Goal: Information Seeking & Learning: Compare options

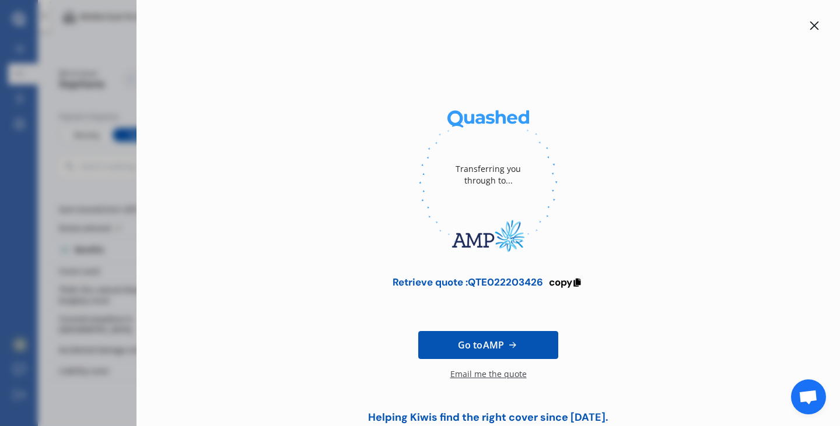
click at [810, 24] on icon at bounding box center [814, 25] width 9 height 9
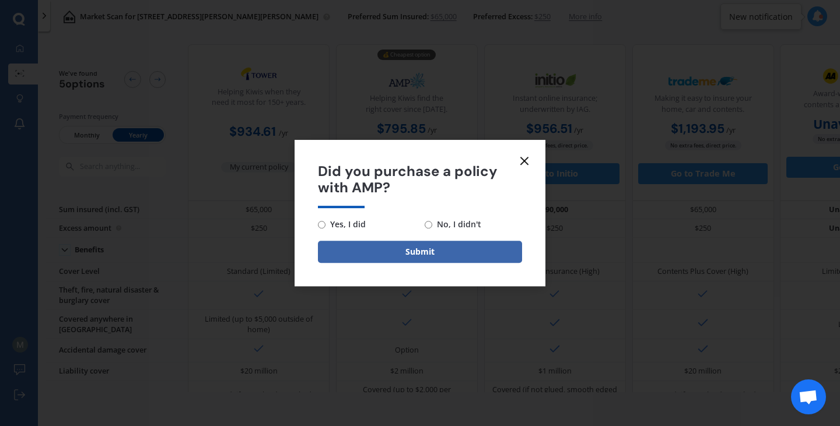
click at [319, 225] on input "Yes, I did" at bounding box center [322, 225] width 8 height 8
radio input "true"
click at [373, 247] on button "Submit" at bounding box center [420, 252] width 204 height 22
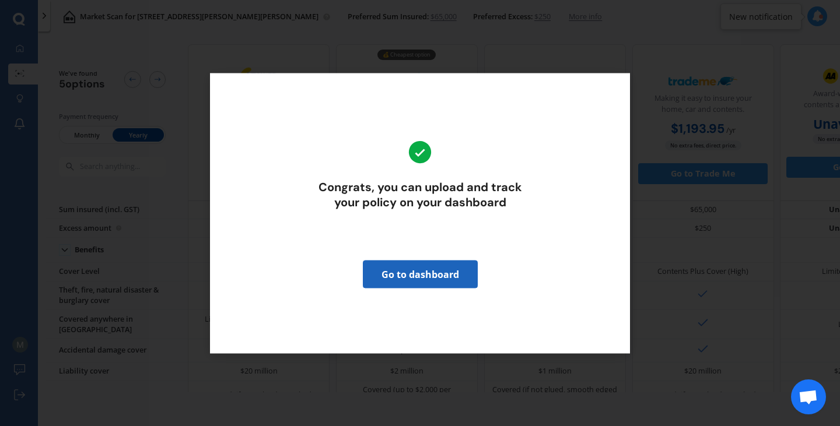
click at [407, 279] on link "Go to dashboard" at bounding box center [420, 274] width 115 height 28
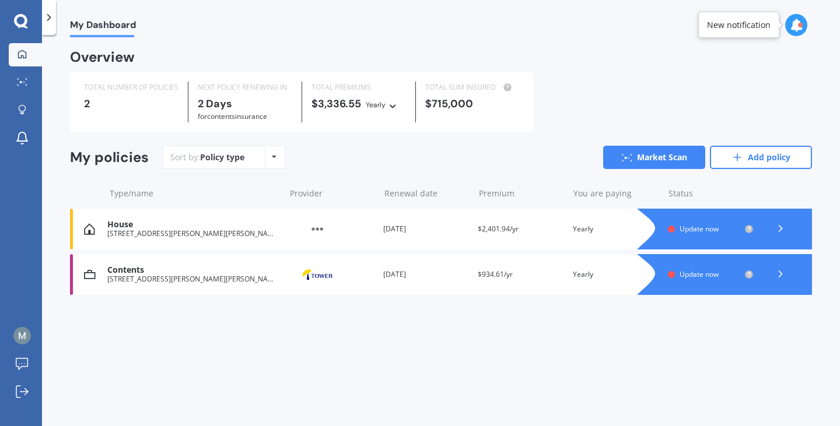
click at [18, 18] on icon at bounding box center [20, 20] width 13 height 13
click at [23, 21] on icon at bounding box center [21, 21] width 14 height 15
click at [746, 159] on link "Add policy" at bounding box center [761, 157] width 102 height 23
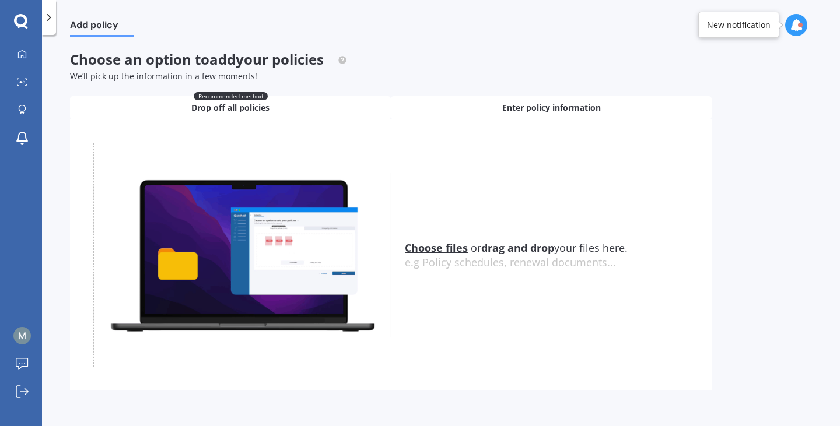
click at [554, 106] on span "Enter policy information" at bounding box center [551, 108] width 99 height 12
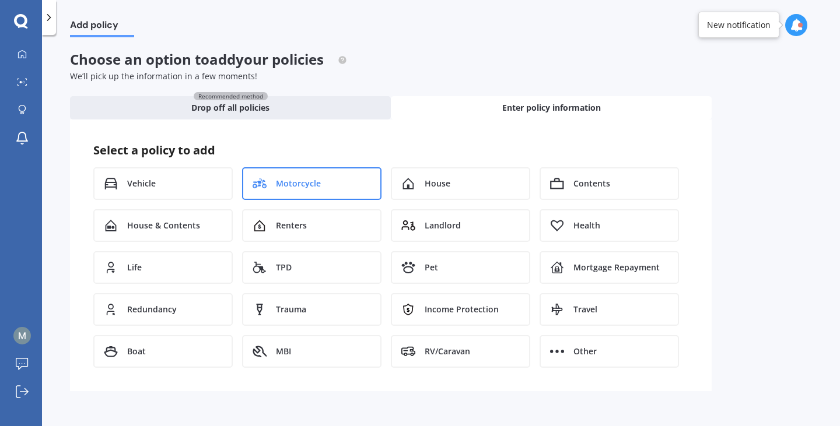
click at [304, 186] on span "Motorcycle" at bounding box center [298, 184] width 45 height 12
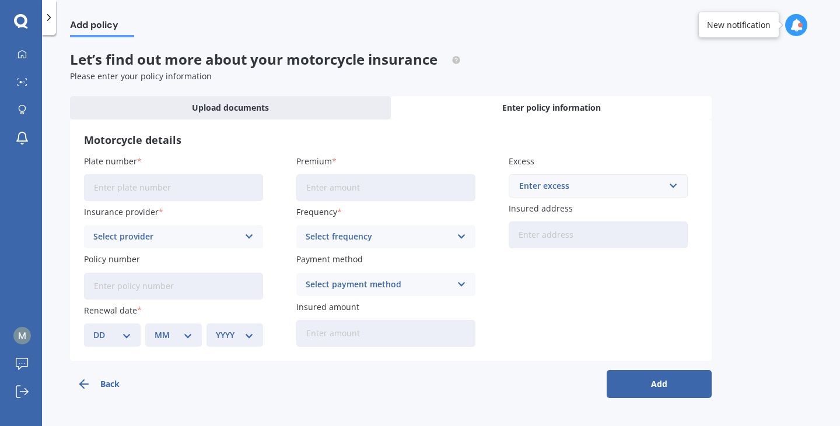
click at [193, 187] on input "Plate number" at bounding box center [173, 187] width 179 height 27
type input "C4HDU"
click at [310, 185] on input "Premium" at bounding box center [385, 187] width 179 height 27
type input "$560.00"
click at [175, 232] on div "Select provider" at bounding box center [165, 236] width 145 height 13
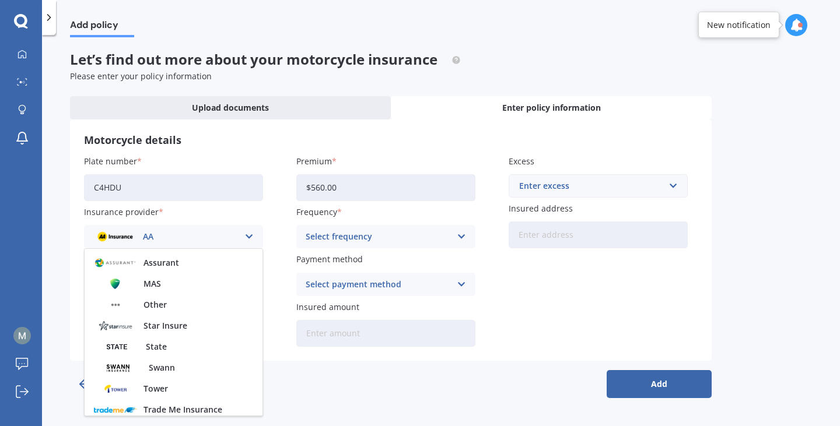
scroll to position [106, 0]
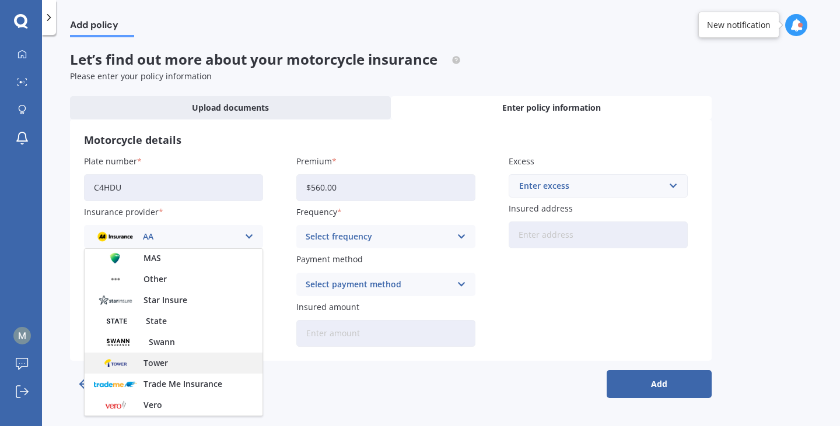
click at [198, 365] on div "Tower" at bounding box center [174, 363] width 178 height 21
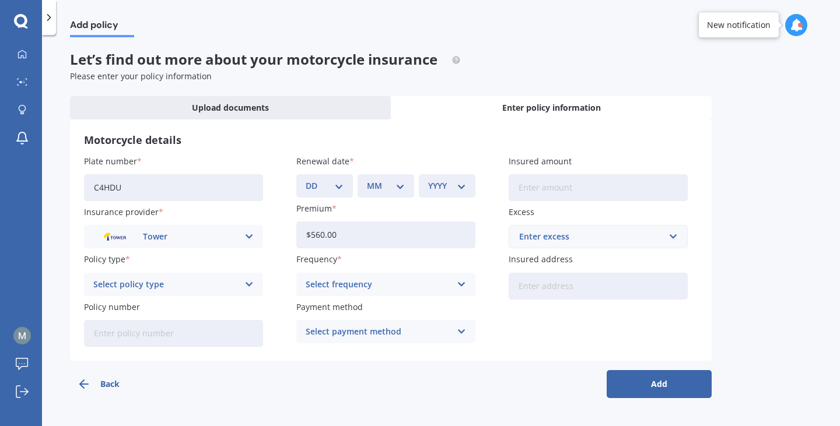
click at [167, 288] on div "Select policy type" at bounding box center [165, 284] width 145 height 13
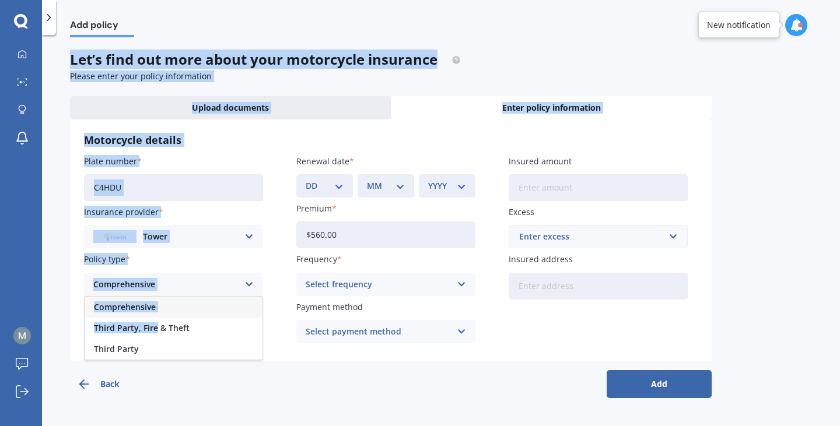
drag, startPoint x: 158, startPoint y: 328, endPoint x: 474, endPoint y: -63, distance: 503.3
click at [474, 0] on html "My Dashboard Market Scan Explore insurance Notifications [PERSON_NAME] Submit f…" at bounding box center [420, 213] width 840 height 426
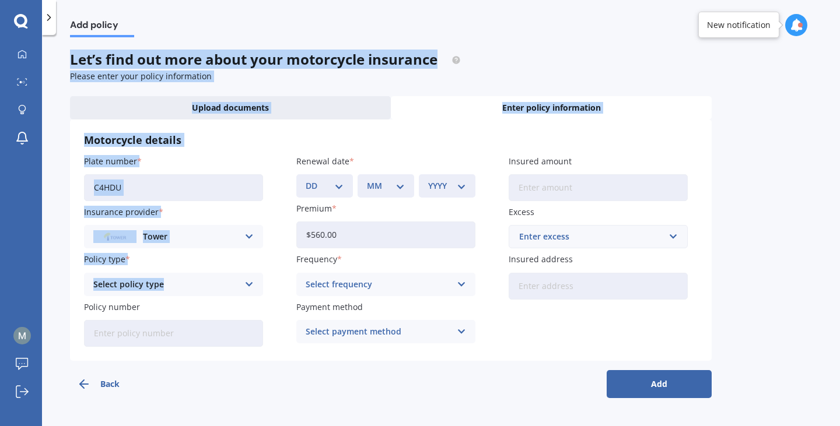
click at [547, 111] on span "Enter policy information" at bounding box center [551, 108] width 99 height 12
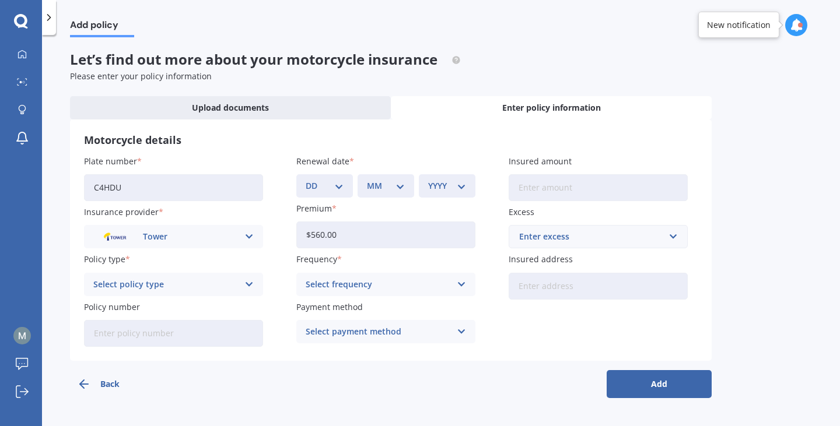
click at [207, 327] on input "Policy number" at bounding box center [173, 333] width 179 height 27
type input "p00002680968"
click at [220, 290] on div "Select policy type" at bounding box center [165, 284] width 145 height 13
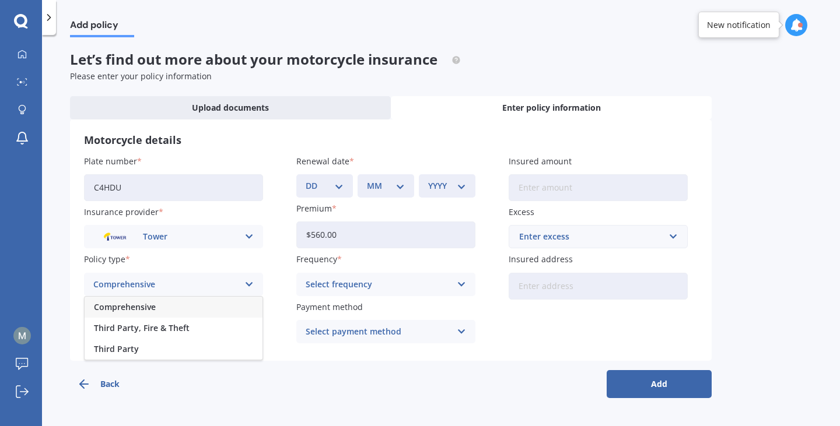
click at [185, 309] on div "Comprehensive" at bounding box center [174, 307] width 178 height 21
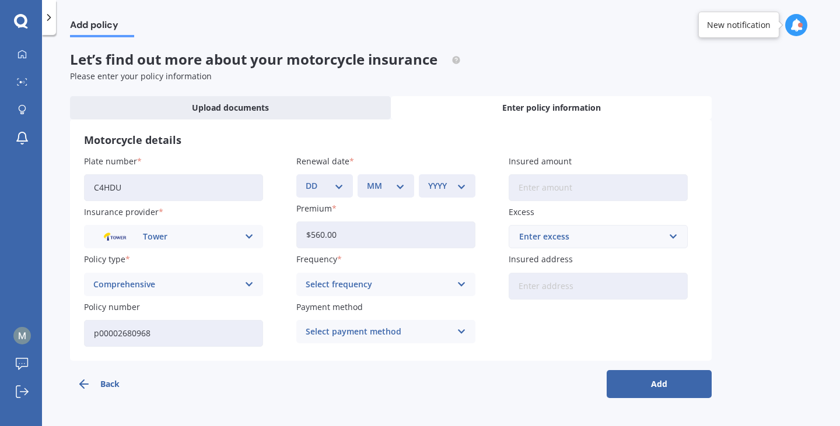
click at [376, 278] on div "Select frequency" at bounding box center [378, 284] width 145 height 13
click at [344, 307] on div "Yearly" at bounding box center [386, 307] width 178 height 21
click at [397, 334] on div "Select payment method" at bounding box center [378, 332] width 145 height 13
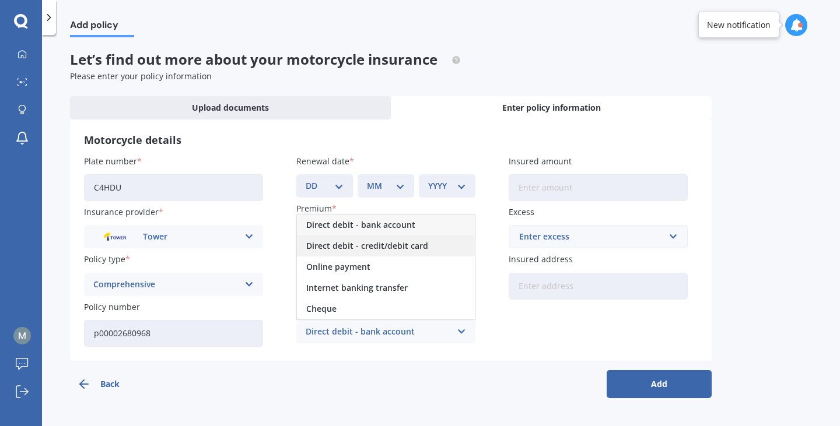
click at [389, 243] on span "Direct debit - credit/debit card" at bounding box center [367, 246] width 122 height 8
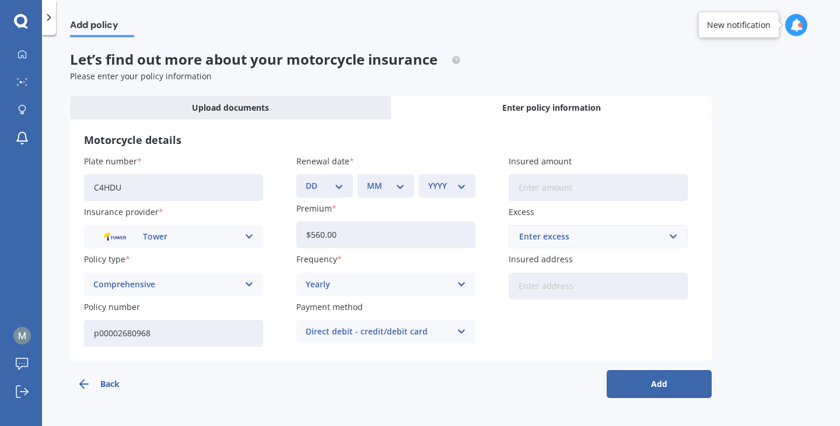
click at [550, 190] on input "Insured amount" at bounding box center [598, 187] width 179 height 27
type input "$5,000"
click at [594, 242] on div "Enter excess" at bounding box center [591, 236] width 144 height 13
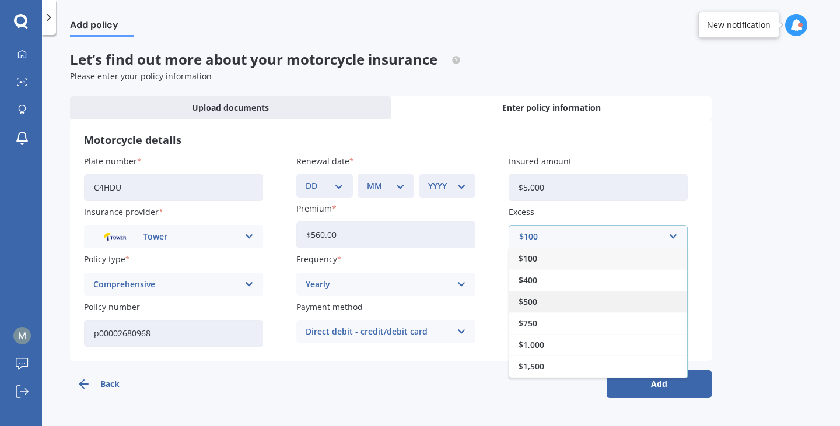
click at [557, 303] on div "$500" at bounding box center [598, 302] width 178 height 22
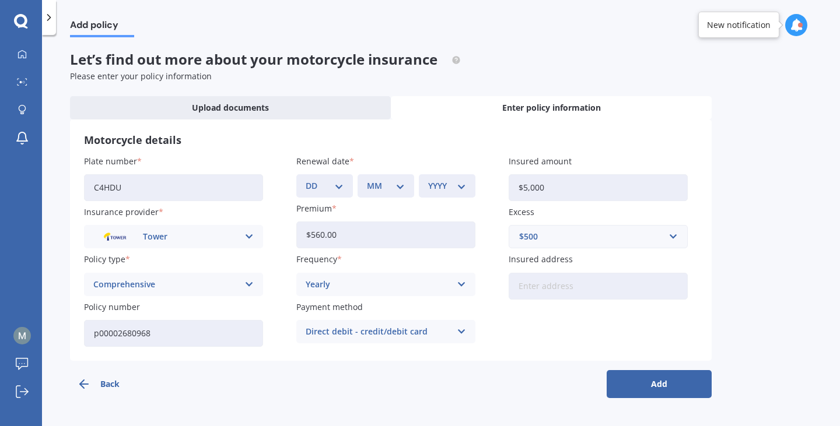
click at [555, 312] on div "Plate number C4HDU Insurance provider Tower AA AMI AMP ANZ Assurant MAS Other S…" at bounding box center [391, 251] width 614 height 192
click at [552, 284] on input "Insured address" at bounding box center [598, 286] width 179 height 27
click at [638, 292] on input "[STREET_ADDRESS][PERSON_NAME]" at bounding box center [598, 286] width 179 height 27
type input "[STREET_ADDRESS][PERSON_NAME][PERSON_NAME]"
click at [582, 343] on div "Plate number C4HDU Insurance provider Tower AA AMI AMP ANZ Assurant MAS Other S…" at bounding box center [391, 251] width 614 height 192
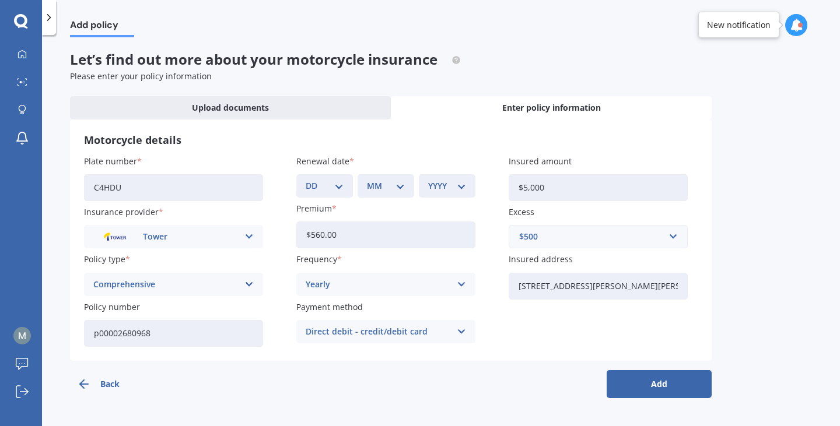
click at [332, 193] on select "DD 01 02 03 04 05 06 07 08 09 10 11 12 13 14 15 16 17 18 19 20 21 22 23 24 25 2…" at bounding box center [325, 186] width 38 height 13
select select "27"
click at [306, 180] on select "DD 01 02 03 04 05 06 07 08 09 10 11 12 13 14 15 16 17 18 19 20 21 22 23 24 25 2…" at bounding box center [325, 186] width 38 height 13
click at [384, 182] on select "MM 01 02 03 04 05 06 07 08 09 10 11 12" at bounding box center [386, 186] width 38 height 13
select select "09"
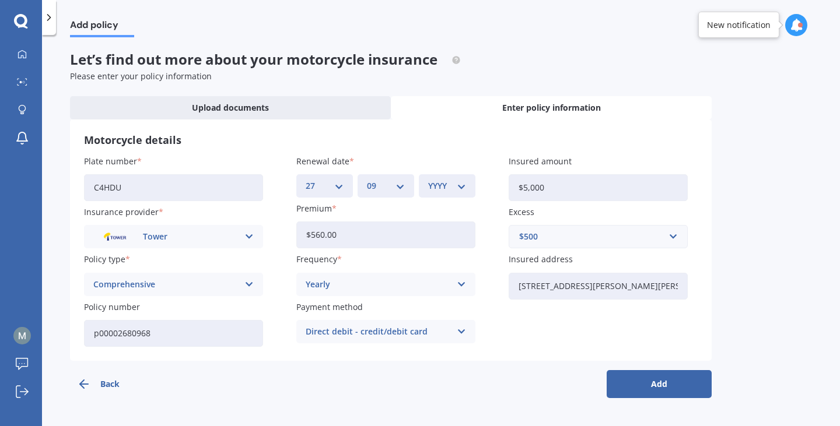
click at [367, 180] on select "MM 01 02 03 04 05 06 07 08 09 10 11 12" at bounding box center [386, 186] width 38 height 13
click at [446, 191] on select "YYYY 2027 2026 2025 2024 2023 2022 2021 2020 2019 2018 2017 2016 2015 2014 2013…" at bounding box center [447, 186] width 38 height 13
select select "2025"
click at [428, 180] on select "YYYY 2027 2026 2025 2024 2023 2022 2021 2020 2019 2018 2017 2016 2015 2014 2013…" at bounding box center [447, 186] width 38 height 13
click at [646, 385] on button "Add" at bounding box center [659, 384] width 105 height 28
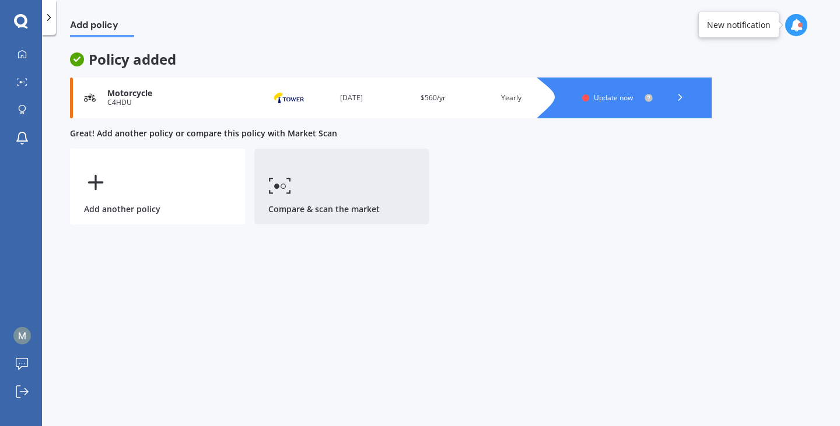
click at [335, 191] on link "Compare & scan the market" at bounding box center [341, 187] width 175 height 76
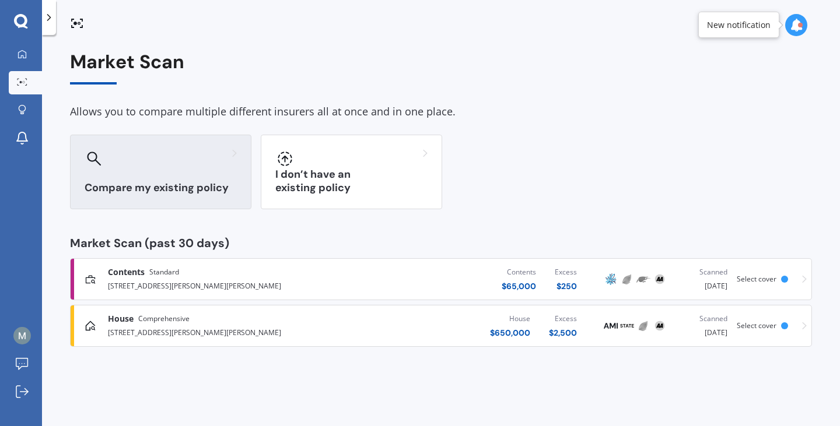
click at [187, 164] on div at bounding box center [161, 158] width 152 height 19
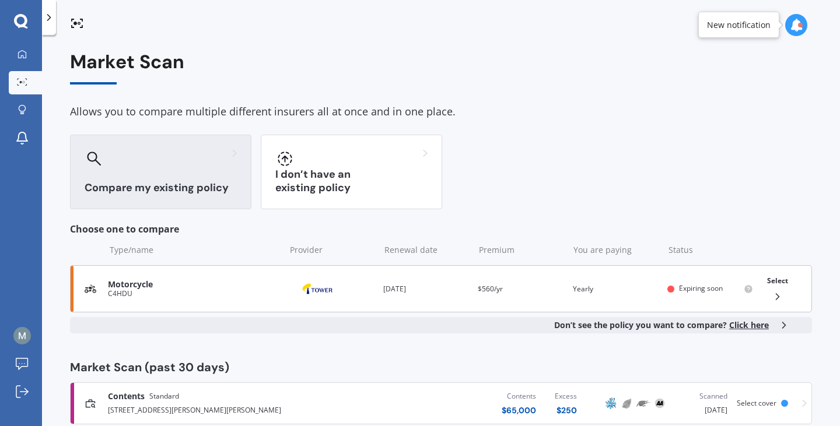
click at [768, 290] on div "Select" at bounding box center [778, 289] width 30 height 37
select select "23"
select select "10"
select select "1990"
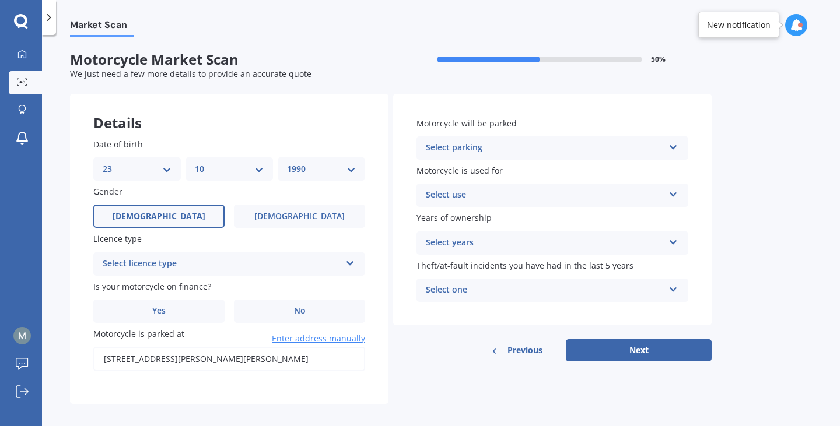
click at [340, 265] on div "Select licence type" at bounding box center [222, 264] width 238 height 14
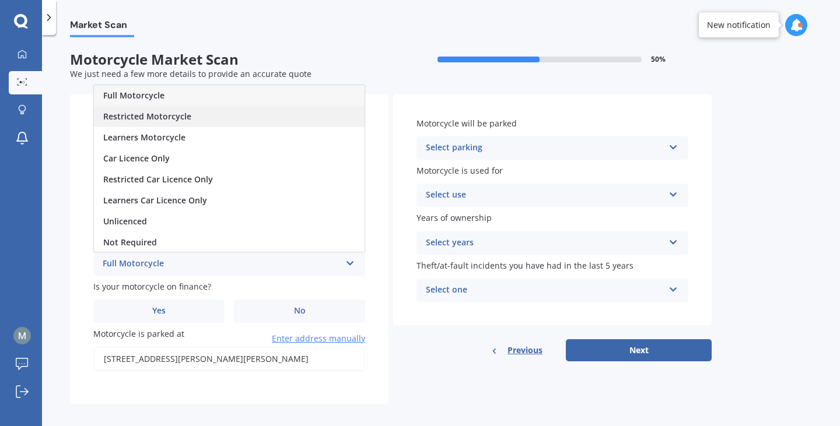
click at [207, 123] on div "Restricted Motorcycle" at bounding box center [229, 116] width 271 height 21
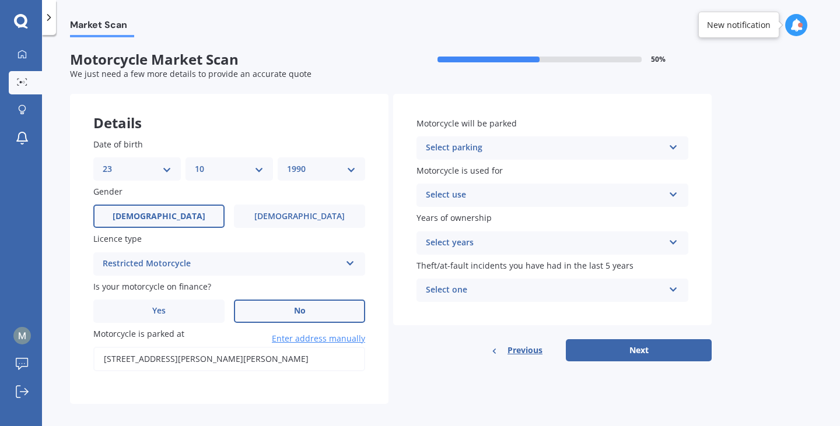
click at [261, 309] on label "No" at bounding box center [299, 311] width 131 height 23
click at [0, 0] on input "No" at bounding box center [0, 0] width 0 height 0
click at [546, 144] on div "Select parking" at bounding box center [545, 148] width 238 height 14
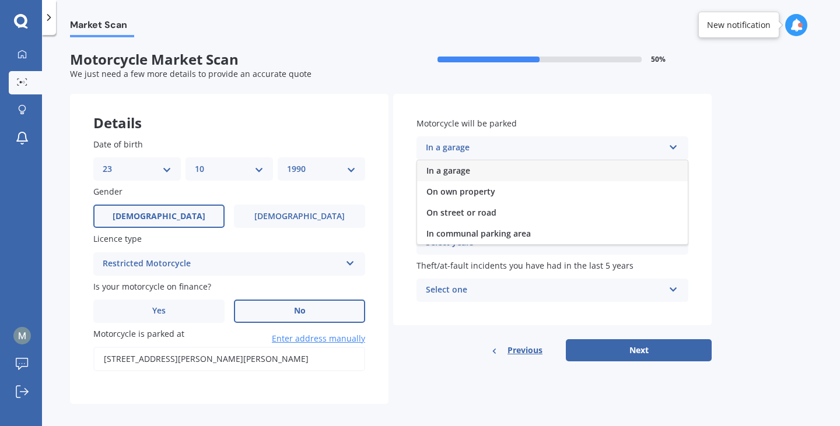
click at [490, 167] on div "In a garage" at bounding box center [552, 170] width 271 height 21
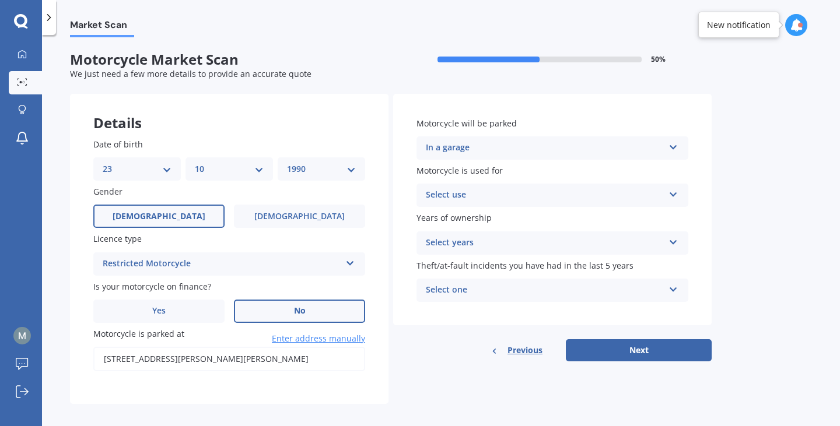
click at [565, 197] on div "Select use" at bounding box center [545, 195] width 238 height 14
click at [480, 221] on span "Recreational riding" at bounding box center [464, 217] width 76 height 11
click at [488, 220] on span "Years of ownership" at bounding box center [454, 218] width 75 height 11
click at [490, 240] on div "Select years" at bounding box center [545, 243] width 238 height 14
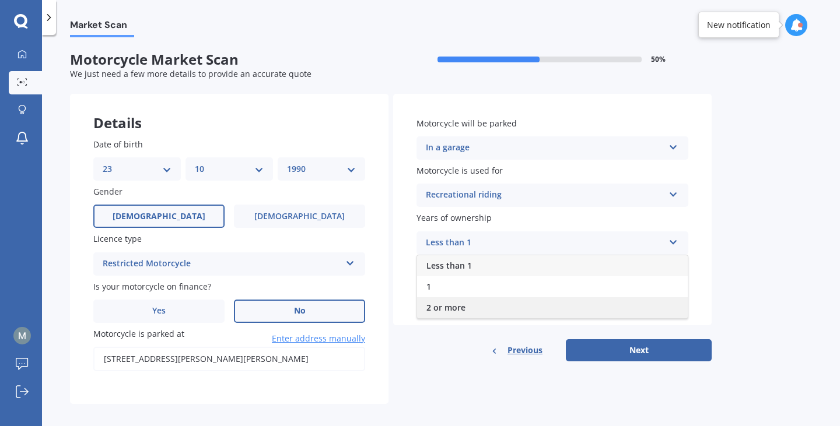
click at [453, 305] on span "2 or more" at bounding box center [445, 307] width 39 height 11
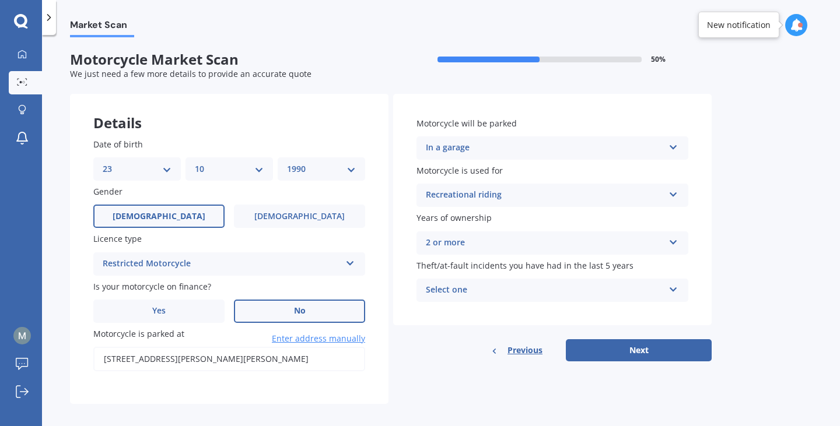
click at [513, 288] on div "Select one" at bounding box center [545, 291] width 238 height 14
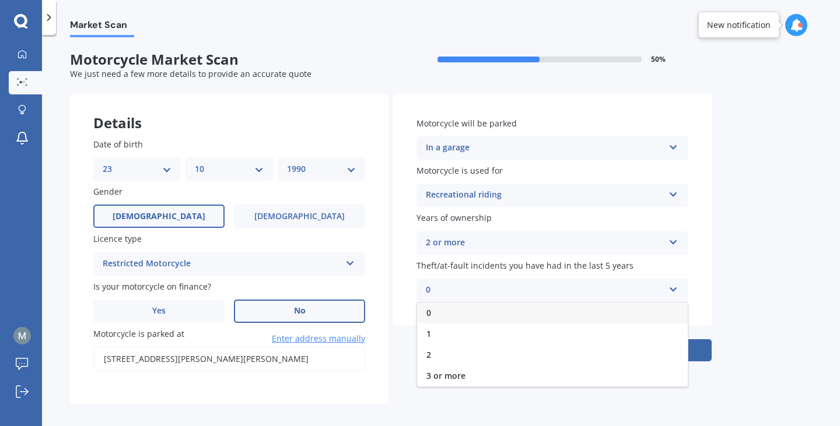
click at [455, 319] on div "0" at bounding box center [552, 313] width 271 height 21
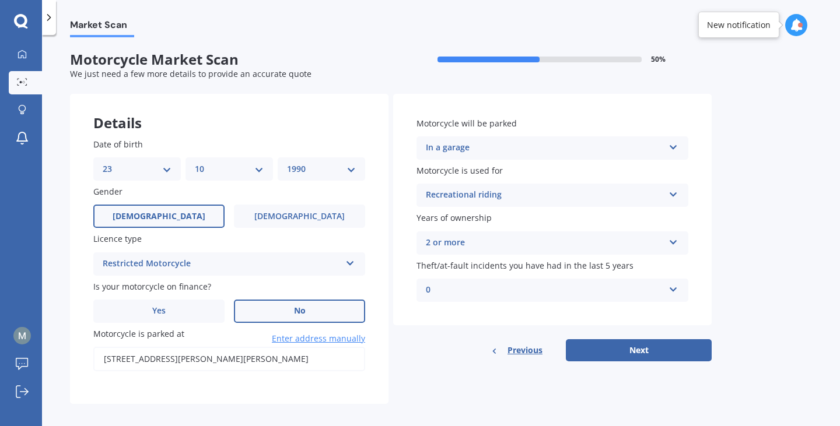
click at [739, 267] on div "Market Scan Motorcycle Market Scan 50 % We just need a few more details to prov…" at bounding box center [441, 232] width 798 height 391
click at [668, 349] on button "Next" at bounding box center [639, 351] width 146 height 22
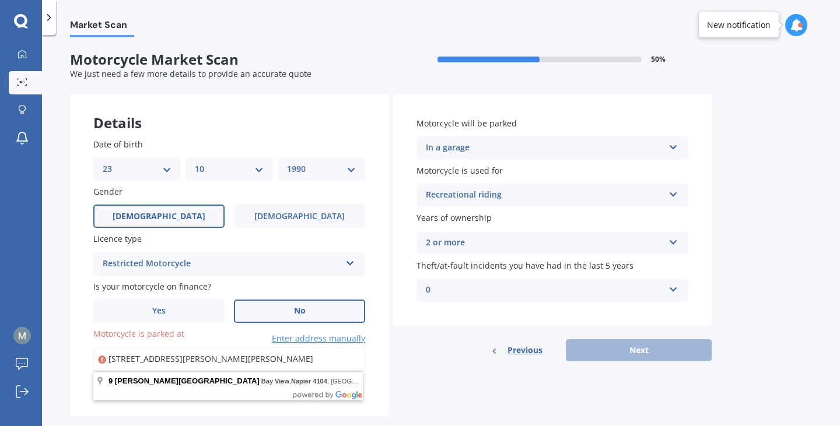
click at [276, 365] on input "[STREET_ADDRESS][PERSON_NAME][PERSON_NAME]" at bounding box center [229, 359] width 272 height 25
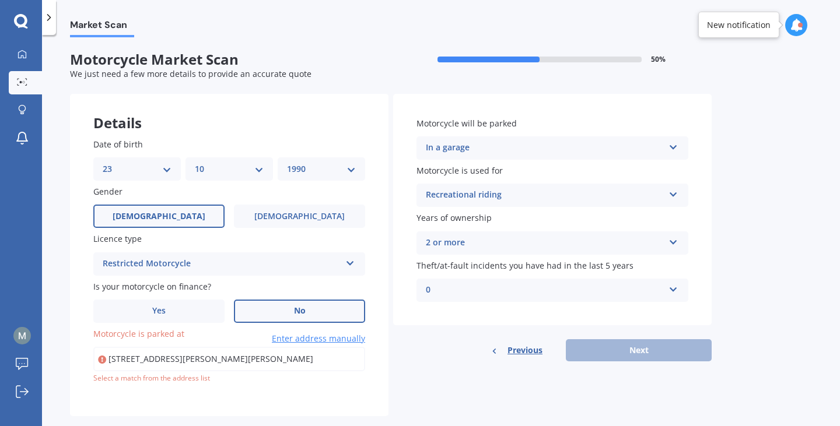
type input "[STREET_ADDRESS][PERSON_NAME][PERSON_NAME]"
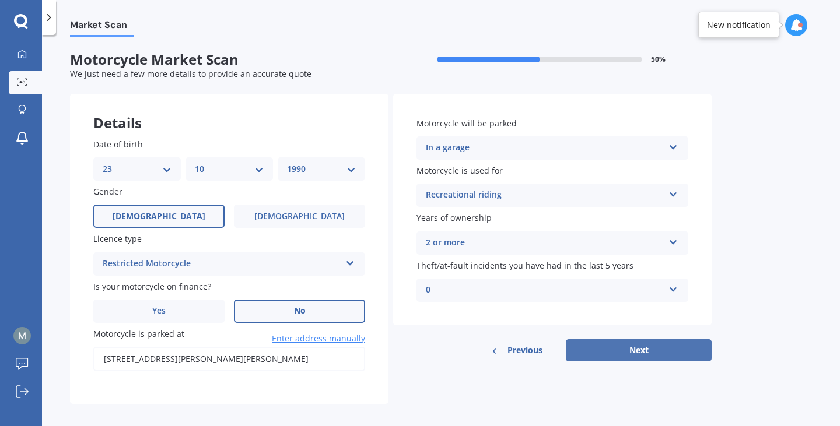
click at [643, 348] on button "Next" at bounding box center [639, 351] width 146 height 22
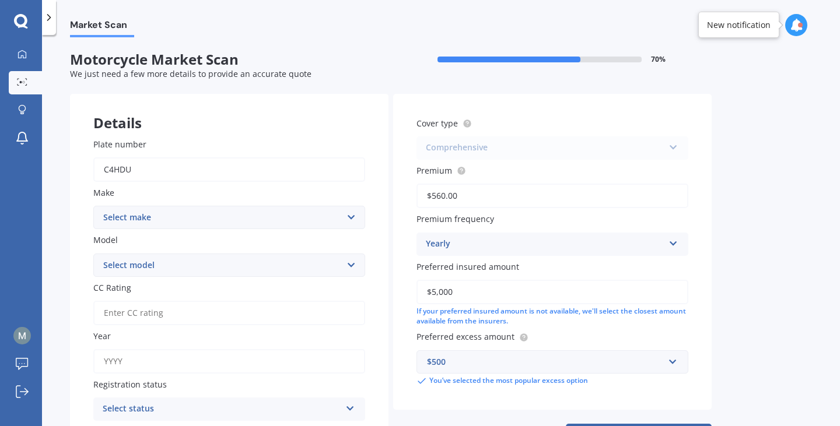
click at [237, 217] on select "Select make Ace Adly Aeon AJP American Iron Horse Aprilia Arrow Baotian [PERSON…" at bounding box center [229, 217] width 272 height 23
select select "Yamaha"
click at [93, 206] on select "Select make Ace Adly Aeon AJP American Iron Horse Aprilia Arrow Baotian [PERSON…" at bounding box center [229, 217] width 272 height 23
click at [238, 268] on select "Select model AG Axis Banshee Big Bear Blaster Bolt BT CV CX Delight Diversion D…" at bounding box center [229, 265] width 272 height 23
select select "MT-03"
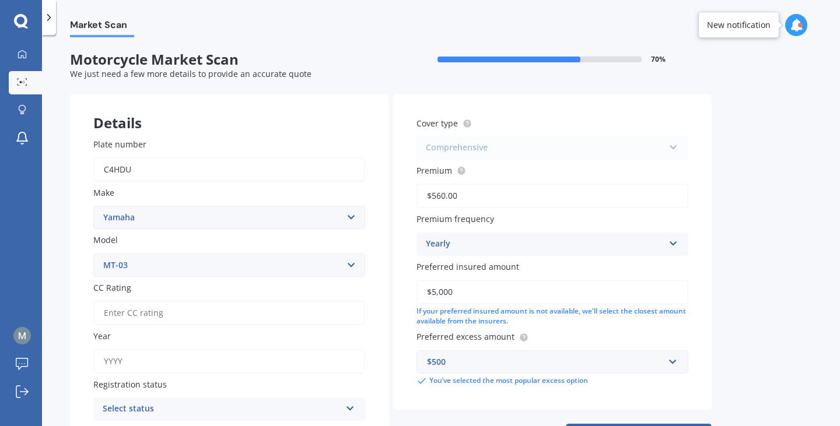
click at [93, 254] on select "Select model AG Axis Banshee Big Bear Blaster Bolt BT CV CX Delight Diversion D…" at bounding box center [229, 265] width 272 height 23
click at [190, 315] on input "CC Rating" at bounding box center [229, 313] width 272 height 25
type input "330"
click at [172, 363] on input "Year" at bounding box center [229, 361] width 272 height 25
type input "2021"
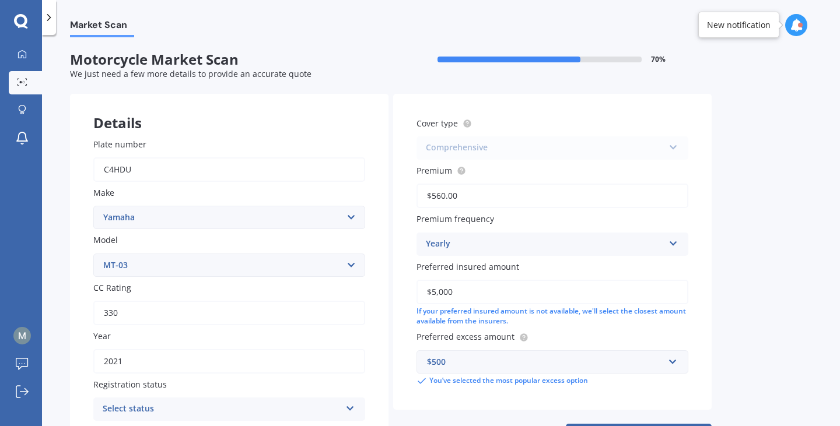
click at [756, 200] on div "Market Scan Motorcycle Market Scan 70 % We just need a few more details to prov…" at bounding box center [441, 232] width 798 height 391
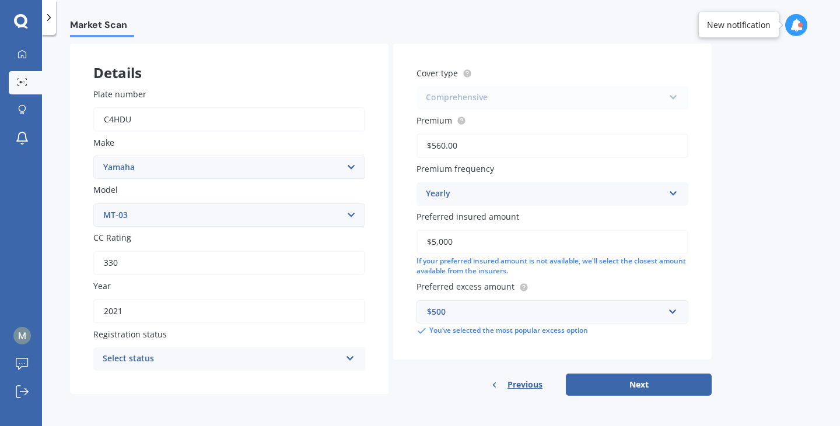
click at [299, 355] on div "Select status" at bounding box center [222, 359] width 238 height 14
click at [236, 295] on div "Road registered" at bounding box center [229, 294] width 271 height 21
click at [673, 95] on div "Comprehensive Comprehensive Third Party, Fire & Theft Third Party" at bounding box center [553, 97] width 272 height 23
click at [631, 386] on button "Next" at bounding box center [639, 385] width 146 height 22
select select "23"
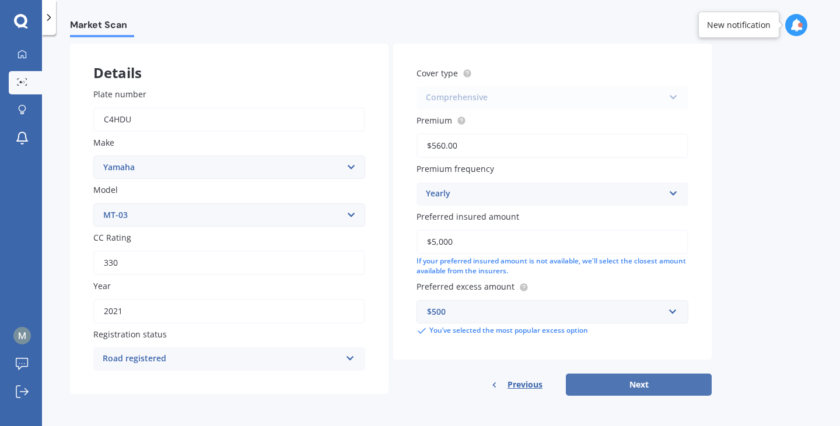
select select "10"
select select "1990"
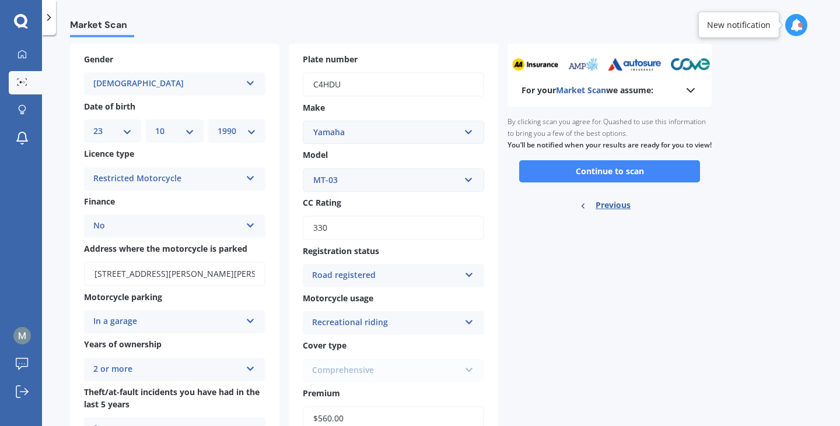
scroll to position [0, 0]
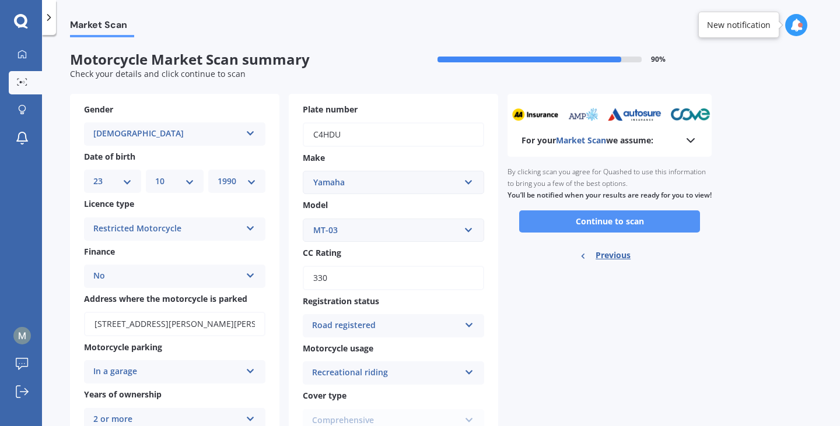
click at [599, 233] on button "Continue to scan" at bounding box center [609, 222] width 181 height 22
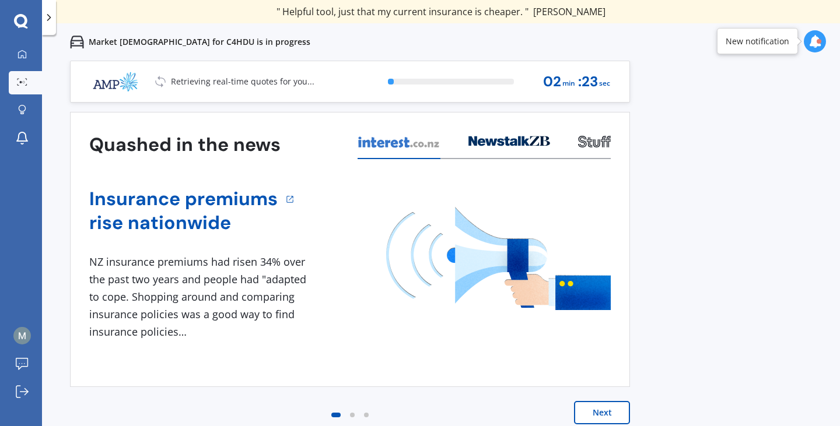
click at [600, 411] on button "Next" at bounding box center [602, 412] width 56 height 23
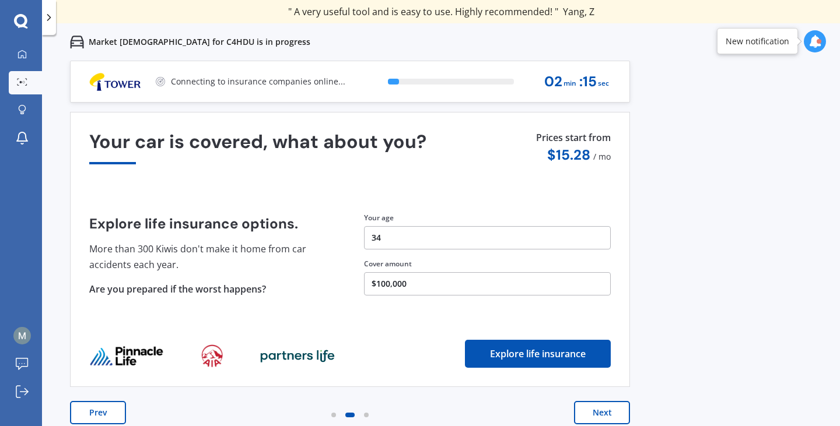
click at [600, 411] on button "Next" at bounding box center [602, 412] width 56 height 23
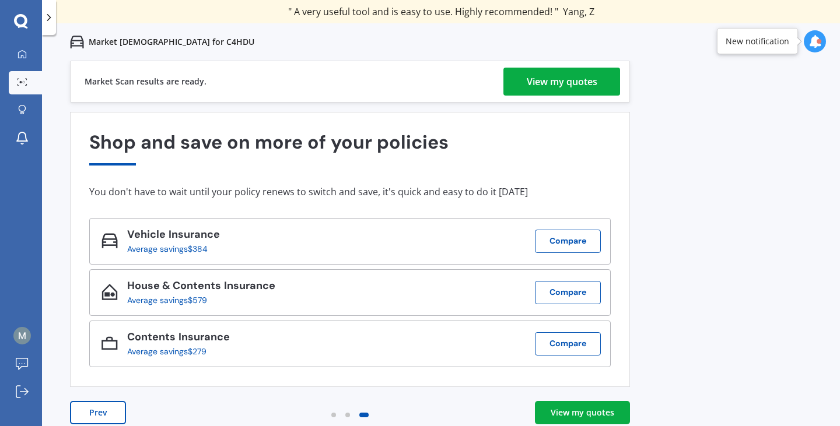
click at [537, 88] on div "View my quotes" at bounding box center [562, 82] width 71 height 28
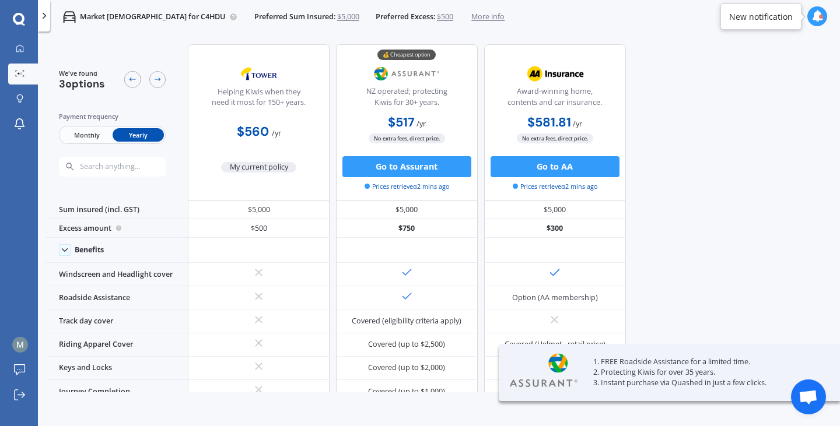
click at [747, 258] on div "We've found 3 options Payment frequency Monthly Yearly Helping Kiwis when they …" at bounding box center [443, 214] width 794 height 356
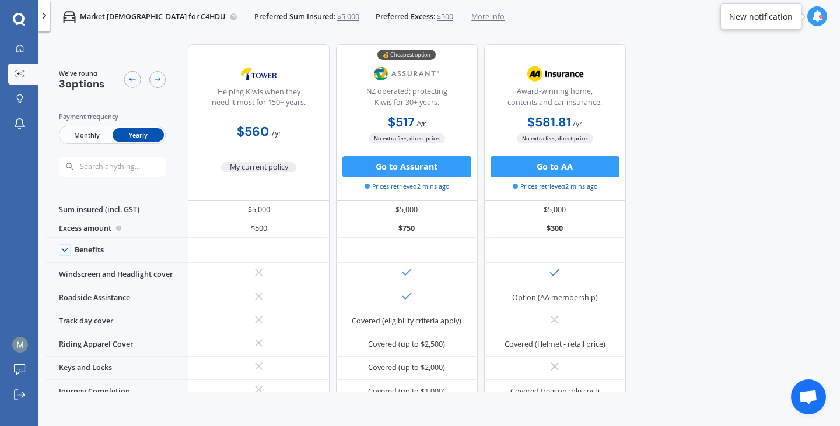
click at [779, 291] on div "We've found 3 options Payment frequency Monthly Yearly Helping Kiwis when they …" at bounding box center [443, 214] width 794 height 356
